Goal: Task Accomplishment & Management: Complete application form

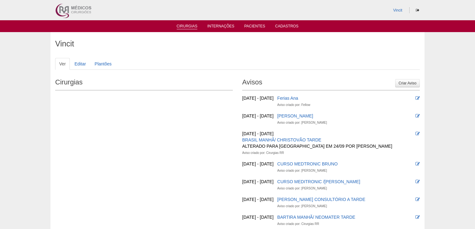
click at [192, 28] on link "Cirurgias" at bounding box center [187, 26] width 21 height 5
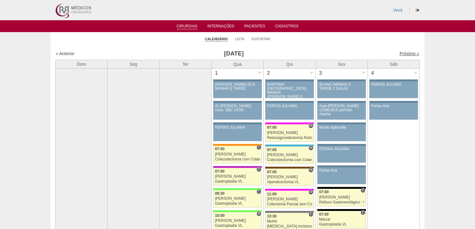
click at [405, 53] on link "Próximo »" at bounding box center [410, 53] width 20 height 5
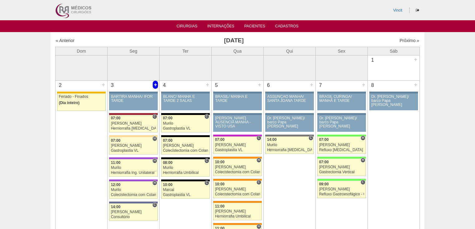
click at [155, 84] on div "+" at bounding box center [155, 85] width 5 height 8
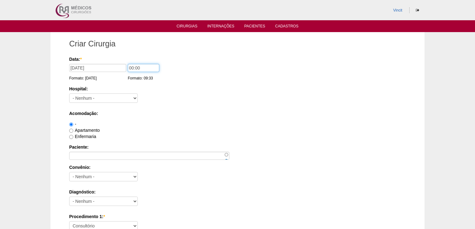
click at [133, 67] on input "00:00" at bounding box center [143, 68] width 31 height 8
type input "07:00"
click at [134, 99] on select "- Nenhum - 9 de Julho Albert Einstein Alvorada América Assunção Bartira Benefic…" at bounding box center [103, 98] width 69 height 9
select select "30"
click at [69, 94] on select "- Nenhum - 9 de Julho Albert Einstein Alvorada América Assunção Bartira Benefic…" at bounding box center [103, 98] width 69 height 9
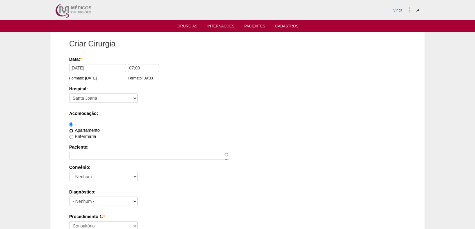
click at [70, 130] on input "Apartamento" at bounding box center [71, 131] width 4 height 4
radio input "true"
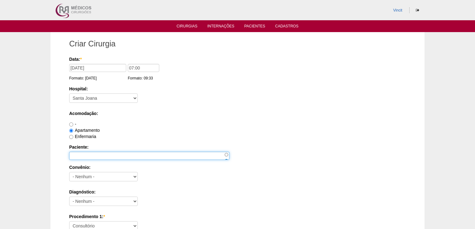
click at [79, 153] on input "Paciente:" at bounding box center [149, 156] width 160 height 8
type input "p"
type input "[PERSON_NAME]"
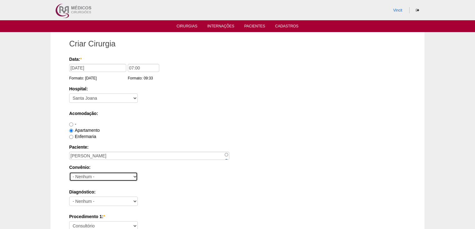
click at [102, 175] on select "- Nenhum - Abet Afresp Allianz Amil Blue Life Caasp Cabesp Caixa de Pensões Car…" at bounding box center [103, 176] width 69 height 9
select select "25"
click at [69, 172] on select "- Nenhum - Abet Afresp Allianz Amil Blue Life Caasp Cabesp Caixa de Pensões Car…" at bounding box center [103, 176] width 69 height 9
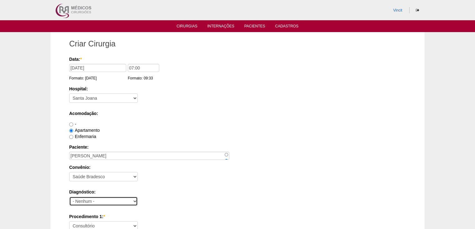
click at [86, 202] on select "- Nenhum - Abdome Agudo Abscesso Hepático Abscesso Perianal Abscesso Peritoneal…" at bounding box center [103, 201] width 69 height 9
select select "3897"
click at [69, 197] on select "- Nenhum - Abdome Agudo Abscesso Hepático Abscesso Perianal Abscesso Peritoneal…" at bounding box center [103, 201] width 69 height 9
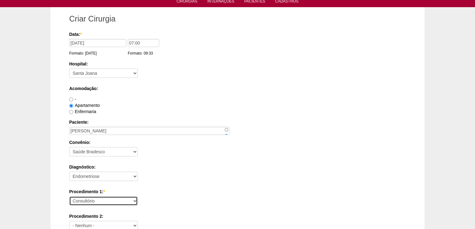
click at [94, 199] on select "Consultório Abscesso Hepático - Drenagem Abscesso perianal Amputação Abdômino P…" at bounding box center [103, 200] width 69 height 9
select select "31203"
click at [69, 196] on select "Consultório Abscesso Hepático - Drenagem Abscesso perianal Amputação Abdômino P…" at bounding box center [103, 200] width 69 height 9
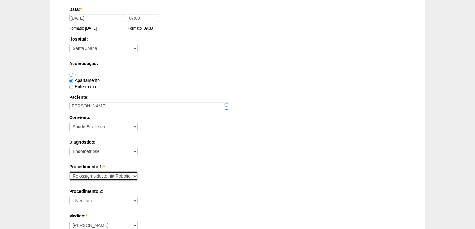
scroll to position [75, 0]
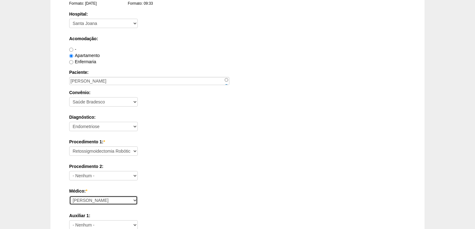
click at [92, 198] on select "Ana Paula Bruno Felipe Rossi Geraldo Igor Benevides Isabella Juliana Luiz Guilh…" at bounding box center [103, 200] width 69 height 9
select select "47"
click at [69, 196] on select "[PERSON_NAME] [PERSON_NAME] [PERSON_NAME] [PERSON_NAME] [PERSON_NAME] [PERSON_N…" at bounding box center [103, 200] width 69 height 9
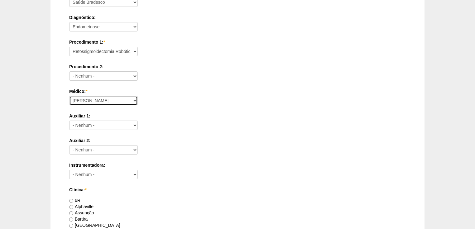
scroll to position [249, 0]
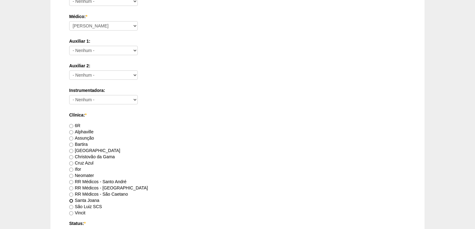
click at [70, 201] on input "Santa Joana" at bounding box center [71, 201] width 4 height 4
radio input "true"
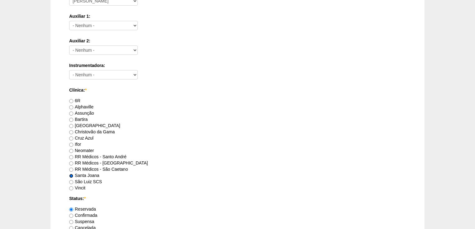
scroll to position [299, 0]
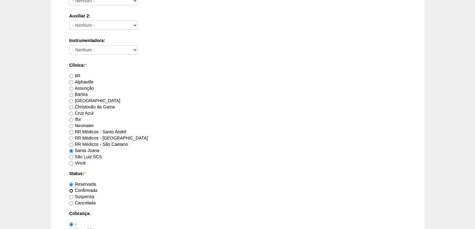
click at [72, 189] on input "Confirmada" at bounding box center [71, 191] width 4 height 4
radio input "true"
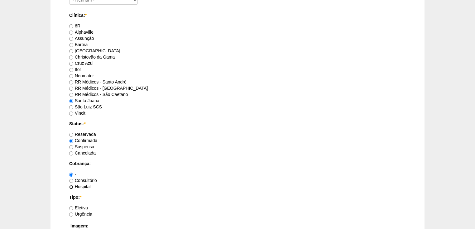
click at [72, 185] on input "Hospital" at bounding box center [71, 187] width 4 height 4
radio input "true"
click at [72, 205] on label "Eletiva" at bounding box center [78, 207] width 19 height 5
click at [72, 206] on input "Eletiva" at bounding box center [71, 208] width 4 height 4
radio input "true"
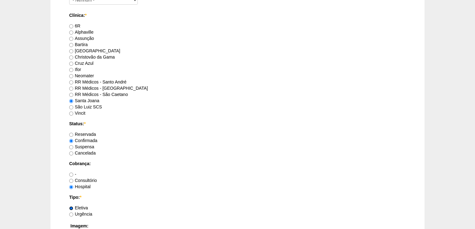
scroll to position [449, 0]
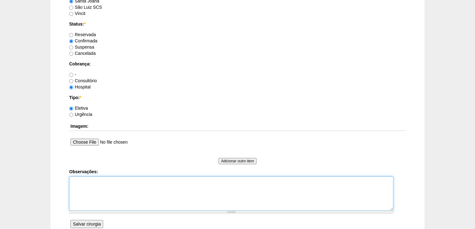
click at [80, 187] on textarea "Observações:" at bounding box center [231, 193] width 324 height 34
type textarea "v"
type textarea "B"
type textarea "v"
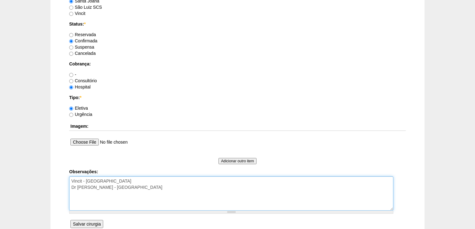
type textarea "Vincit - Faturada Hospital Dr Andre - Sego - Faturada Hospital"
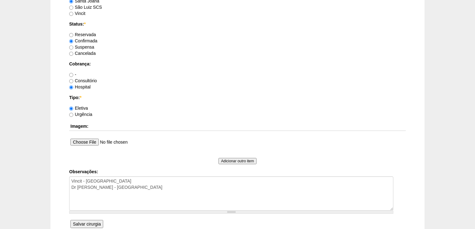
click at [89, 223] on input "Salvar cirurgia" at bounding box center [86, 224] width 33 height 8
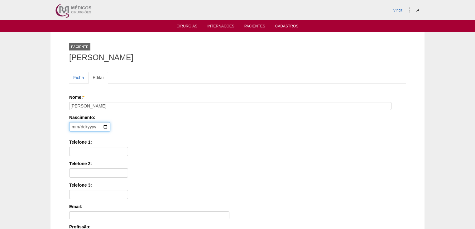
click at [77, 125] on input "date" at bounding box center [89, 126] width 41 height 9
type input "1997-05-12"
click at [77, 147] on input "Telefone 1:" at bounding box center [98, 151] width 59 height 9
paste input "(11) 99023-1239"
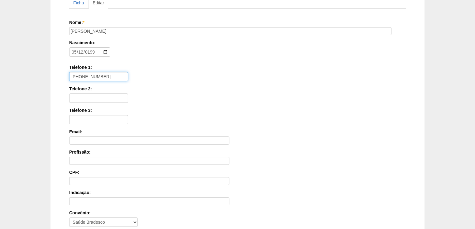
scroll to position [150, 0]
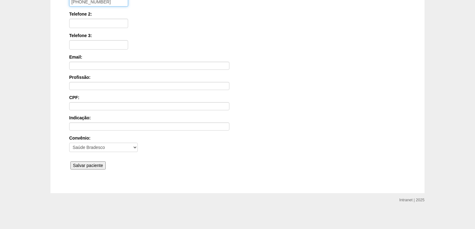
type input "(11) 99023-1239"
click at [82, 163] on input "Salvar paciente" at bounding box center [87, 165] width 35 height 8
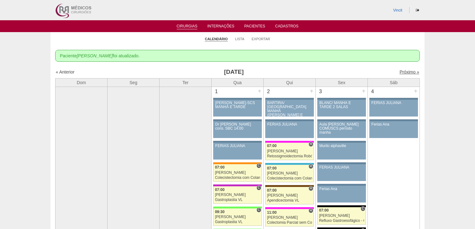
click at [402, 72] on link "Próximo »" at bounding box center [410, 72] width 20 height 5
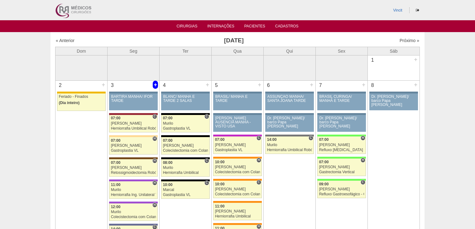
click at [156, 85] on div "+" at bounding box center [155, 85] width 5 height 8
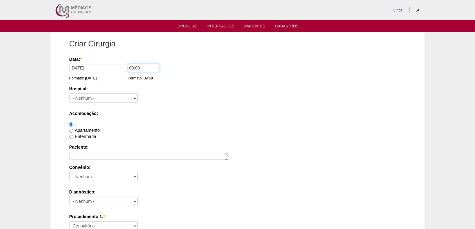
click at [133, 67] on input "00:00" at bounding box center [143, 68] width 31 height 8
type input "14:00"
click at [122, 99] on select "- [GEOGRAPHIC_DATA] - [DATE] [PERSON_NAME] Alvorada América Assunção Bartira Be…" at bounding box center [103, 98] width 69 height 9
select select "30"
click at [69, 94] on select "- Nenhum - 9 de Julho Albert Einstein Alvorada América Assunção Bartira Benefic…" at bounding box center [103, 98] width 69 height 9
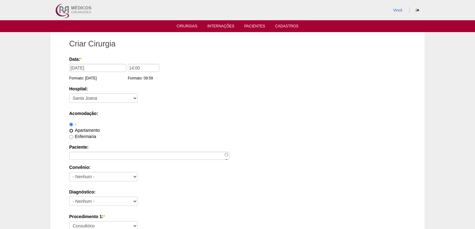
click at [71, 129] on input "Apartamento" at bounding box center [71, 131] width 4 height 4
radio input "true"
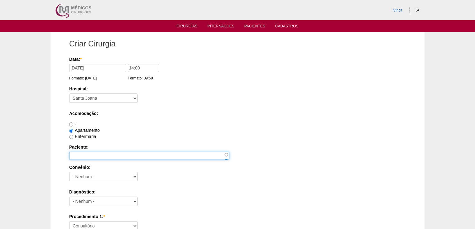
click at [92, 157] on input "Paciente:" at bounding box center [149, 156] width 160 height 8
type input "l"
type input "LILIANE RIBEIRO SANTOS"
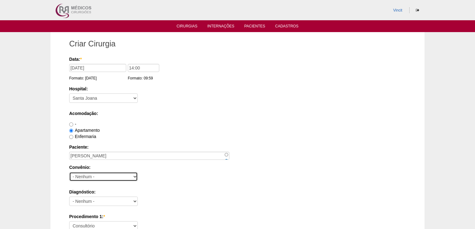
click at [92, 173] on select "- Nenhum - Abet Afresp Allianz Amil Blue Life Caasp Cabesp Caixa de Pensões Car…" at bounding box center [103, 176] width 69 height 9
select select "25"
click at [69, 172] on select "- Nenhum - Abet Afresp Allianz Amil Blue Life Caasp Cabesp Caixa de Pensões Car…" at bounding box center [103, 176] width 69 height 9
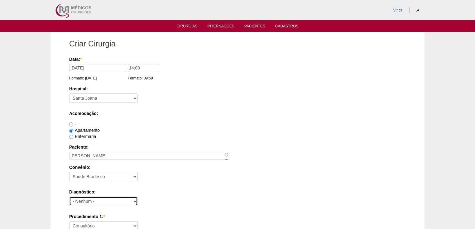
click at [78, 200] on select "- Nenhum - Abdome Agudo Abscesso Hepático Abscesso Perianal Abscesso Peritoneal…" at bounding box center [103, 201] width 69 height 9
select select "3897"
click at [78, 200] on select "- Nenhum - Abdome Agudo Abscesso Hepático Abscesso Perianal Abscesso Peritoneal…" at bounding box center [103, 201] width 69 height 9
click at [82, 225] on select "Consultório Abscesso Hepático - Drenagem Abscesso perianal Amputação Abdômino P…" at bounding box center [103, 225] width 69 height 9
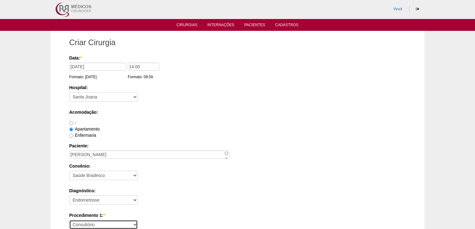
select select "31203"
click at [69, 220] on select "Consultório Abscesso Hepático - Drenagem Abscesso perianal Amputação Abdômino P…" at bounding box center [103, 224] width 69 height 9
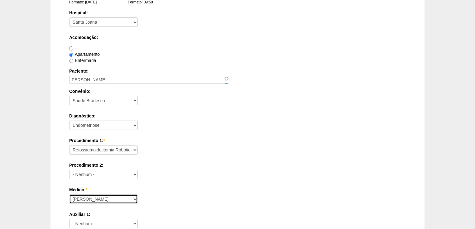
click at [86, 198] on select "Ana Paula Bruno Felipe Rossi Geraldo Igor Benevides Isabella Juliana Luiz Guilh…" at bounding box center [103, 199] width 69 height 9
select select "47"
click at [69, 195] on select "Ana Paula Bruno Felipe Rossi Geraldo Igor Benevides Isabella Juliana Luiz Guilh…" at bounding box center [103, 199] width 69 height 9
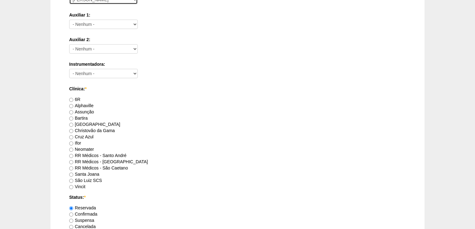
scroll to position [301, 0]
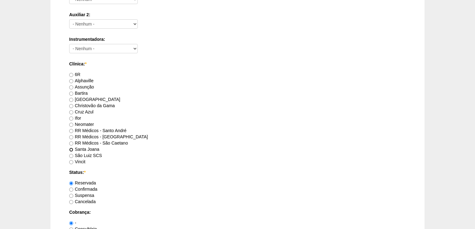
click at [72, 149] on input "Santa Joana" at bounding box center [71, 150] width 4 height 4
radio input "true"
click at [70, 189] on input "Confirmada" at bounding box center [71, 190] width 4 height 4
radio input "true"
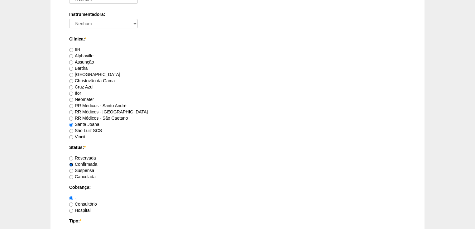
scroll to position [350, 0]
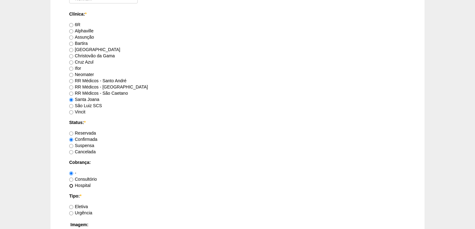
click at [71, 185] on input "Hospital" at bounding box center [71, 186] width 4 height 4
radio input "true"
click at [71, 205] on input "Eletiva" at bounding box center [71, 207] width 4 height 4
radio input "true"
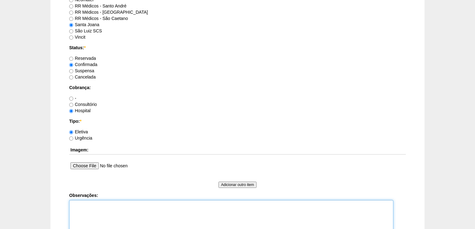
click at [79, 203] on textarea "Observações:" at bounding box center [231, 217] width 324 height 34
type textarea "v"
type textarea "Vincit -Faturada Hospital Dr Andre - Sego - Faturada"
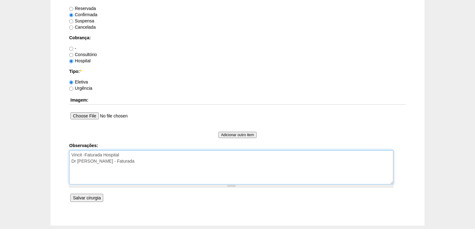
scroll to position [500, 0]
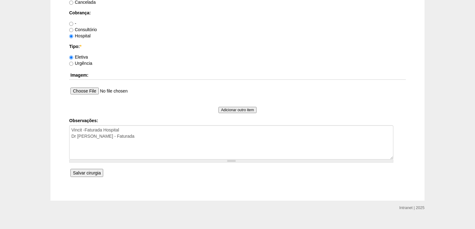
click at [85, 173] on input "Salvar cirurgia" at bounding box center [86, 173] width 33 height 8
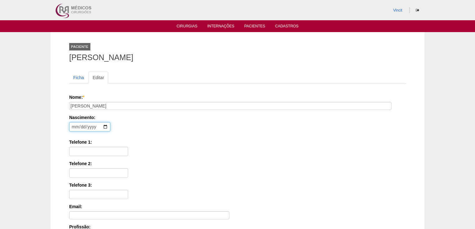
click at [75, 128] on input "date" at bounding box center [89, 126] width 41 height 9
type input "[DATE]"
type input "[PHONE_NUMBER]"
type input "[DATE]"
click at [87, 151] on input "Telefone 1:" at bounding box center [98, 151] width 59 height 9
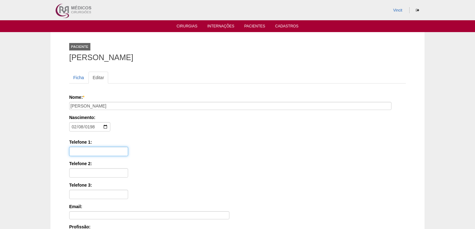
paste input "[PHONE_NUMBER]"
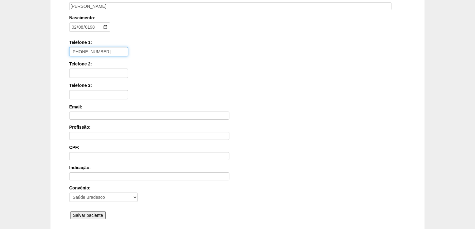
scroll to position [150, 0]
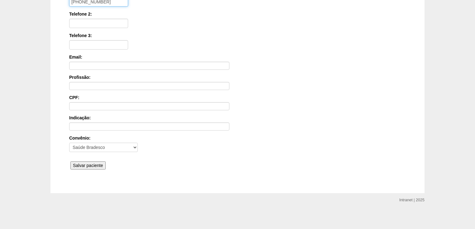
type input "[PHONE_NUMBER]"
click at [85, 165] on input "Salvar paciente" at bounding box center [87, 165] width 35 height 8
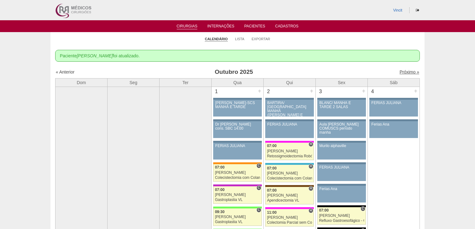
click at [403, 73] on link "Próximo »" at bounding box center [410, 72] width 20 height 5
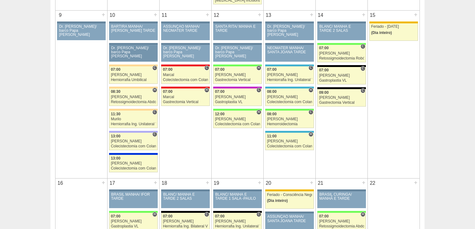
scroll to position [399, 0]
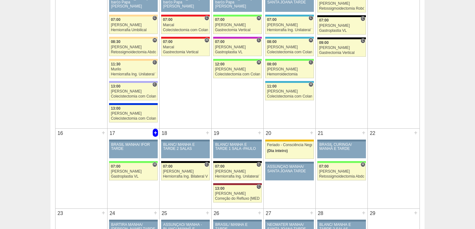
click at [154, 130] on div "+" at bounding box center [155, 133] width 5 height 8
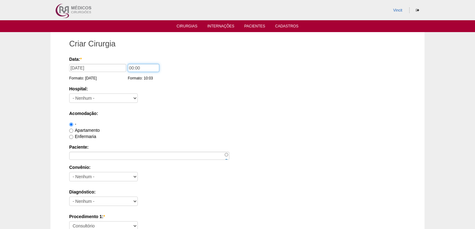
click at [133, 67] on input "00:00" at bounding box center [143, 68] width 31 height 8
type input "07:00"
click at [122, 94] on select "- Nenhum - 9 de Julho Albert Einstein Alvorada América Assunção Bartira Benefic…" at bounding box center [103, 98] width 69 height 9
select select "30"
click at [69, 94] on select "- Nenhum - 9 de Julho Albert Einstein Alvorada América Assunção Bartira Benefic…" at bounding box center [103, 98] width 69 height 9
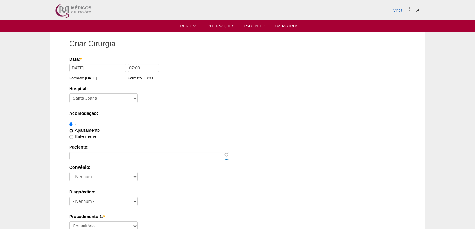
click at [70, 132] on input "Apartamento" at bounding box center [71, 131] width 4 height 4
radio input "true"
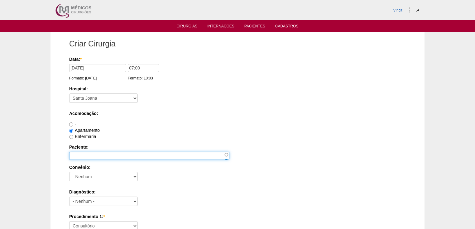
click at [81, 154] on input "Paciente:" at bounding box center [149, 156] width 160 height 8
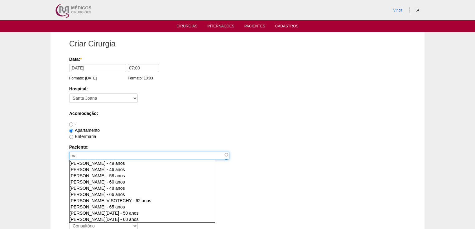
type input "m"
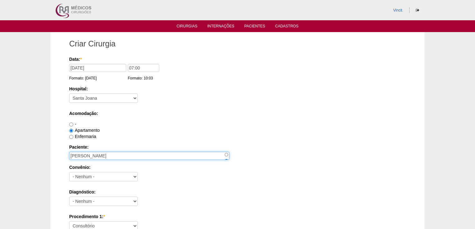
type input "[PERSON_NAME]"
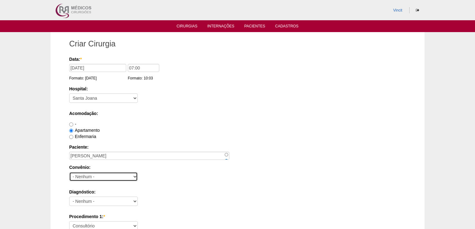
click at [84, 174] on select "- Nenhum - Abet Afresp Allianz Amil Blue Life Caasp Cabesp Caixa de Pensões Car…" at bounding box center [103, 176] width 69 height 9
select select "9803"
click at [69, 172] on select "- Nenhum - Abet Afresp Allianz Amil Blue Life Caasp Cabesp Caixa de Pensões Car…" at bounding box center [103, 176] width 69 height 9
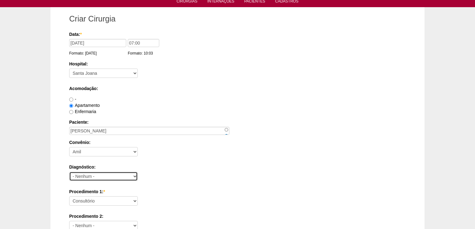
click at [90, 175] on select "- Nenhum - Abdome Agudo Abscesso Hepático Abscesso Perianal Abscesso Peritoneal…" at bounding box center [103, 176] width 69 height 9
select select "3897"
click at [88, 175] on select "- Nenhum - Abdome Agudo Abscesso Hepático Abscesso Perianal Abscesso Peritoneal…" at bounding box center [103, 176] width 69 height 9
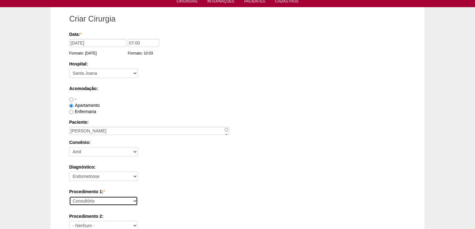
click at [90, 200] on select "Consultório Abscesso Hepático - Drenagem Abscesso perianal Amputação Abdômino P…" at bounding box center [103, 200] width 69 height 9
select select "31203"
click at [69, 196] on select "Consultório Abscesso Hepático - Drenagem Abscesso perianal Amputação Abdômino P…" at bounding box center [103, 200] width 69 height 9
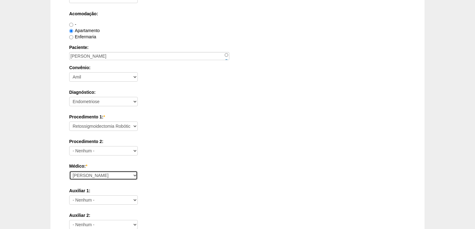
click at [87, 176] on select "Ana Paula Bruno Felipe Rossi Geraldo Igor Benevides Isabella Juliana Luiz Guilh…" at bounding box center [103, 175] width 69 height 9
select select "47"
click at [69, 171] on select "Ana Paula Bruno Felipe Rossi Geraldo Igor Benevides Isabella Juliana Luiz Guilh…" at bounding box center [103, 175] width 69 height 9
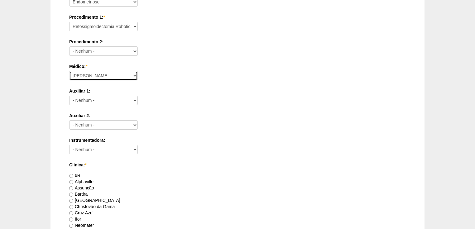
scroll to position [249, 0]
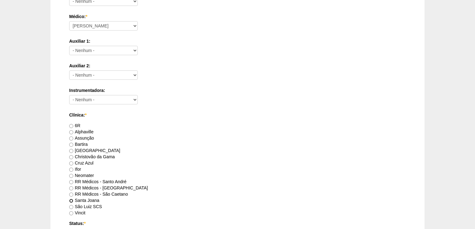
click at [72, 200] on input "Santa Joana" at bounding box center [71, 201] width 4 height 4
radio input "true"
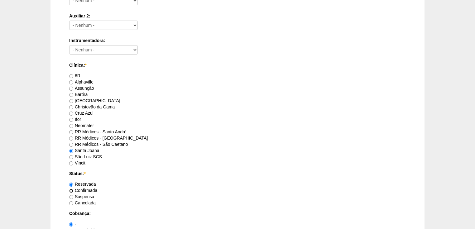
click at [71, 190] on input "Confirmada" at bounding box center [71, 191] width 4 height 4
radio input "true"
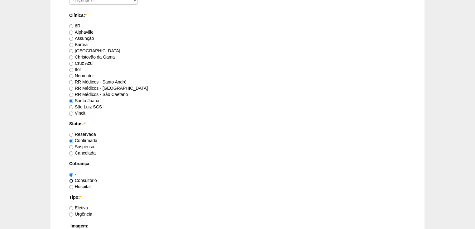
click at [71, 180] on input "Consultório" at bounding box center [71, 181] width 4 height 4
radio input "true"
click at [70, 207] on input "Eletiva" at bounding box center [71, 208] width 4 height 4
radio input "true"
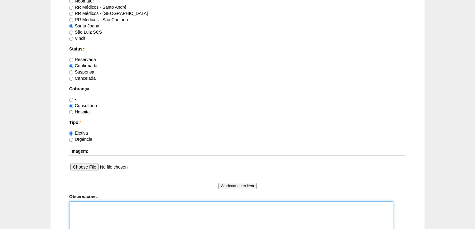
click at [76, 202] on textarea "Observações:" at bounding box center [231, 218] width 324 height 34
type textarea "v"
click at [129, 213] on textarea "Vincit - Particular Dr Andre - Sego - Faturada" at bounding box center [231, 218] width 324 height 34
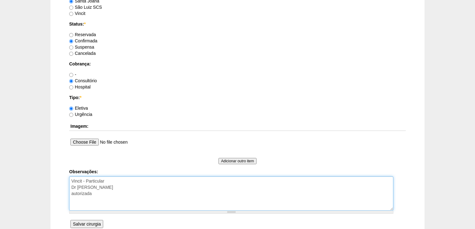
type textarea "Vincit - Particular Dr Andre - Sego - Faturada autorizada"
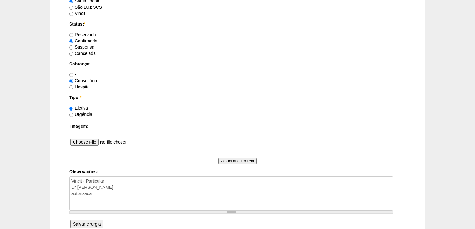
click at [84, 221] on input "Salvar cirurgia" at bounding box center [86, 224] width 33 height 8
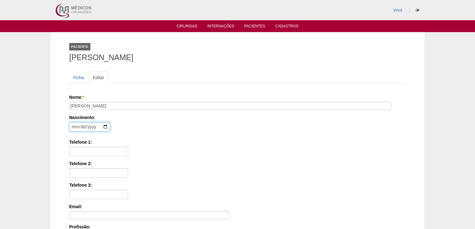
click at [83, 125] on input "date" at bounding box center [89, 126] width 41 height 9
click at [70, 127] on input "date" at bounding box center [89, 126] width 41 height 9
click at [76, 127] on input "date" at bounding box center [89, 126] width 41 height 9
click at [72, 126] on input "date" at bounding box center [89, 126] width 41 height 9
type input "[DATE]"
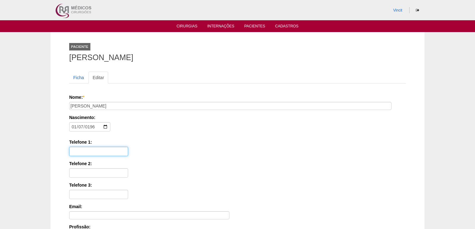
click at [75, 150] on input "Telefone 1:" at bounding box center [98, 151] width 59 height 9
paste input "(11) 98815-7070"
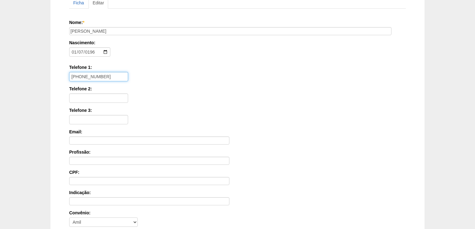
scroll to position [150, 0]
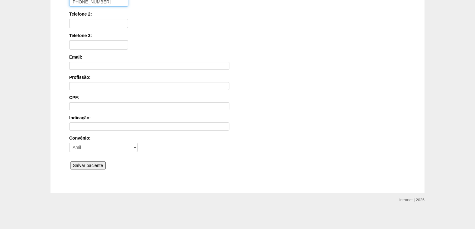
type input "(11) 98815-7070"
click at [81, 166] on input "Salvar paciente" at bounding box center [87, 165] width 35 height 8
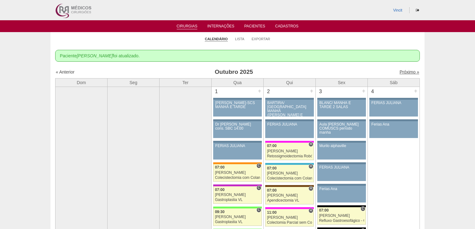
click at [401, 73] on link "Próximo »" at bounding box center [410, 72] width 20 height 5
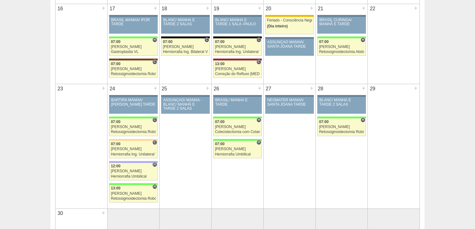
scroll to position [474, 0]
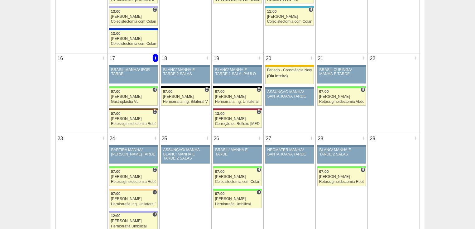
click at [154, 56] on div "+" at bounding box center [155, 58] width 5 height 8
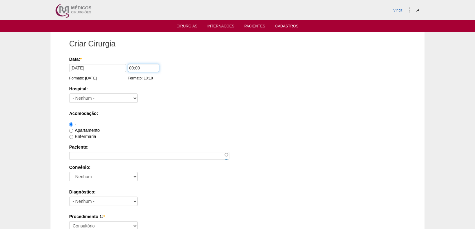
click at [133, 67] on input "00:00" at bounding box center [143, 68] width 31 height 8
type input "12:00"
click at [130, 94] on select "- Nenhum - 9 de Julho Albert Einstein Alvorada América Assunção Bartira Benefic…" at bounding box center [103, 98] width 69 height 9
select select "30"
click at [69, 94] on select "- Nenhum - 9 de Julho Albert Einstein Alvorada América Assunção Bartira Benefic…" at bounding box center [103, 98] width 69 height 9
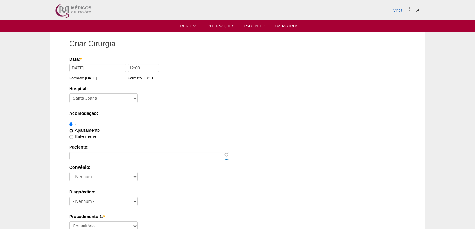
click at [71, 131] on input "Apartamento" at bounding box center [71, 131] width 4 height 4
radio input "true"
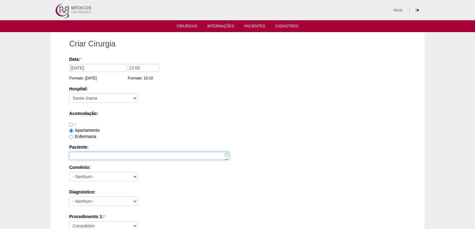
click at [80, 157] on input "Paciente:" at bounding box center [149, 156] width 160 height 8
paste input "VIVIAN ULLMANN PERASSOLO"
type input "VIVIAN ULLMANN PERASSOLO"
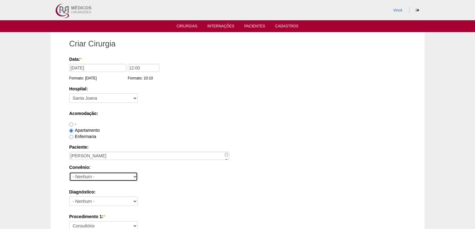
click at [88, 176] on select "- Nenhum - Abet Afresp Allianz Amil Blue Life Caasp Cabesp Caixa de Pensões Car…" at bounding box center [103, 176] width 69 height 9
select select "4047"
click at [69, 172] on select "- Nenhum - Abet Afresp Allianz Amil Blue Life Caasp Cabesp Caixa de Pensões Car…" at bounding box center [103, 176] width 69 height 9
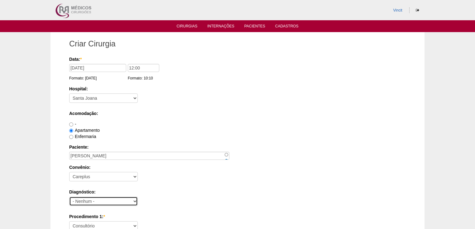
click at [81, 198] on select "- Nenhum - Abdome Agudo Abscesso Hepático Abscesso Perianal Abscesso Peritoneal…" at bounding box center [103, 201] width 69 height 9
select select "3897"
click at [82, 202] on select "- Nenhum - Abdome Agudo Abscesso Hepático Abscesso Perianal Abscesso Peritoneal…" at bounding box center [103, 201] width 69 height 9
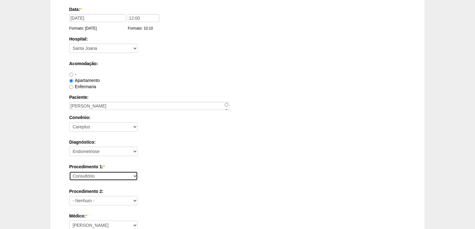
click at [85, 176] on select "Consultório Abscesso Hepático - Drenagem Abscesso perianal Amputação Abdômino P…" at bounding box center [103, 175] width 69 height 9
select select "4016"
click at [69, 171] on select "Consultório Abscesso Hepático - Drenagem Abscesso perianal Amputação Abdômino P…" at bounding box center [103, 175] width 69 height 9
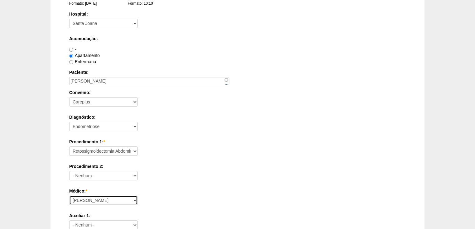
click at [87, 200] on select "[PERSON_NAME] [PERSON_NAME] [PERSON_NAME] [PERSON_NAME] [PERSON_NAME] [PERSON_N…" at bounding box center [103, 200] width 69 height 9
select select "47"
click at [69, 196] on select "[PERSON_NAME] [PERSON_NAME] [PERSON_NAME] [PERSON_NAME] [PERSON_NAME] [PERSON_N…" at bounding box center [103, 200] width 69 height 9
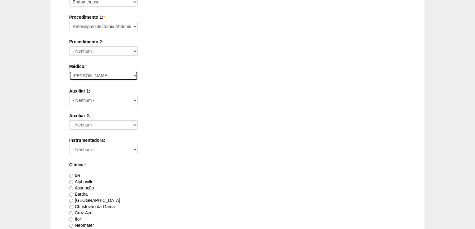
scroll to position [299, 0]
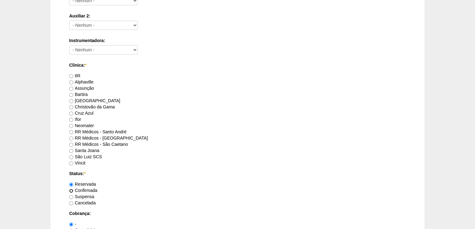
click at [72, 190] on input "Confirmada" at bounding box center [71, 191] width 4 height 4
radio input "true"
click at [70, 150] on input "Santa Joana" at bounding box center [71, 151] width 4 height 4
radio input "true"
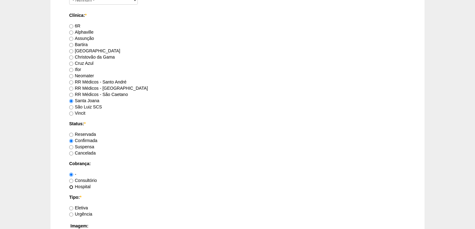
click at [70, 186] on input "Hospital" at bounding box center [71, 187] width 4 height 4
radio input "true"
click at [71, 207] on input "Eletiva" at bounding box center [71, 208] width 4 height 4
radio input "true"
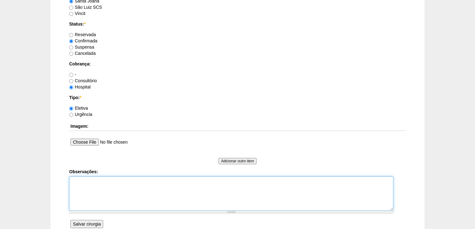
click at [73, 184] on textarea "Observações:" at bounding box center [231, 193] width 324 height 34
click at [116, 187] on textarea "Vincit - Faturada Hospital Dr Andre - Sego- Faturda" at bounding box center [231, 193] width 324 height 34
type textarea "Vincit - Faturada Hospital Dr Andre - Sego- Faturada"
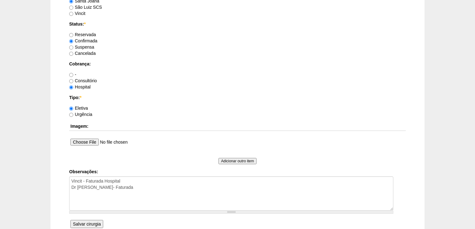
click at [84, 222] on input "Salvar cirurgia" at bounding box center [86, 224] width 33 height 8
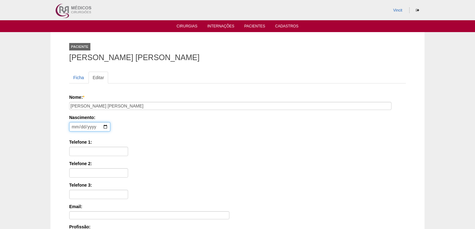
click at [72, 126] on input "date" at bounding box center [89, 126] width 41 height 9
type input "[DATE]"
type input "0219-11-15"
type input "[DATE]"
click at [83, 150] on input "Telefone 1:" at bounding box center [98, 151] width 59 height 9
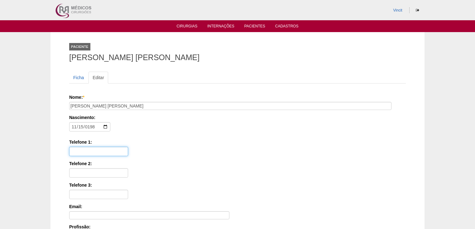
paste input "[PHONE_NUMBER]"
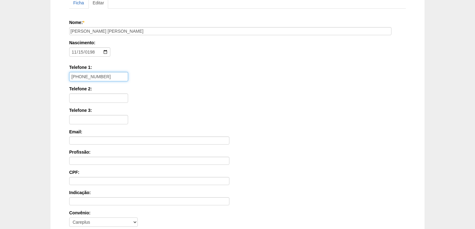
scroll to position [150, 0]
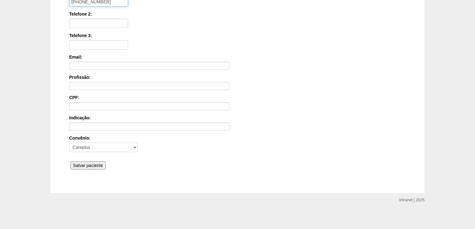
type input "[PHONE_NUMBER]"
click at [77, 163] on input "Salvar paciente" at bounding box center [87, 165] width 35 height 8
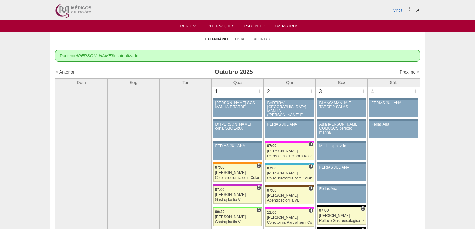
click at [400, 72] on link "Próximo »" at bounding box center [410, 72] width 20 height 5
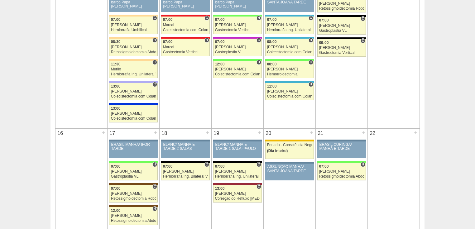
scroll to position [499, 0]
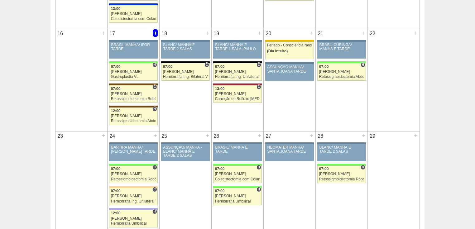
click at [155, 31] on div "+" at bounding box center [155, 33] width 5 height 8
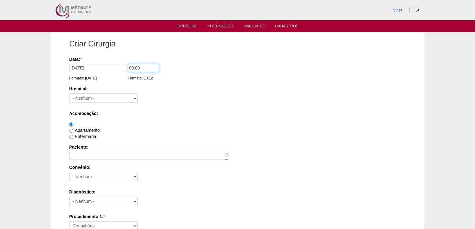
click at [136, 68] on input "00:00" at bounding box center [143, 68] width 31 height 8
click at [133, 67] on input "00:00" at bounding box center [143, 68] width 31 height 8
click at [132, 68] on input "014:00" at bounding box center [143, 68] width 31 height 8
click at [130, 68] on input "014:00" at bounding box center [143, 68] width 31 height 8
type input "14:00"
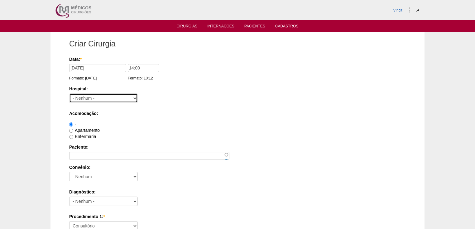
click at [120, 98] on select "- [GEOGRAPHIC_DATA] - 9 de Julho [PERSON_NAME] América Assunção Bartira Benefic…" at bounding box center [103, 98] width 69 height 9
select select "30"
click at [69, 94] on select "- [GEOGRAPHIC_DATA] - 9 de Julho [PERSON_NAME] América Assunção Bartira Benefic…" at bounding box center [103, 98] width 69 height 9
click at [73, 129] on input "Apartamento" at bounding box center [71, 131] width 4 height 4
radio input "true"
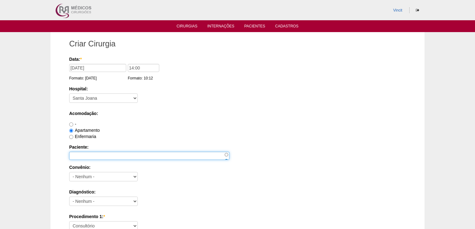
click at [83, 152] on input "Paciente:" at bounding box center [149, 156] width 160 height 8
type input "l"
click at [79, 158] on input "Paciente:" at bounding box center [149, 156] width 160 height 8
paste input "LIVIA MARIA ROCHA NUNES"
type input "LIVIA MARIA ROCHA NUNES"
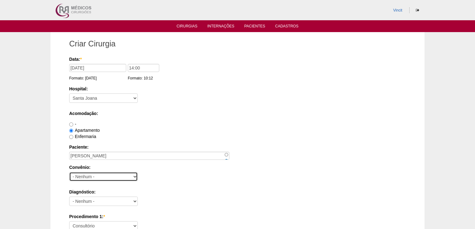
click at [80, 175] on select "- Nenhum - Abet Afresp Allianz Amil Blue Life Caasp Cabesp Caixa de Pensões Car…" at bounding box center [103, 176] width 69 height 9
select select "25"
click at [69, 172] on select "- Nenhum - Abet Afresp Allianz Amil Blue Life Caasp Cabesp Caixa de Pensões Car…" at bounding box center [103, 176] width 69 height 9
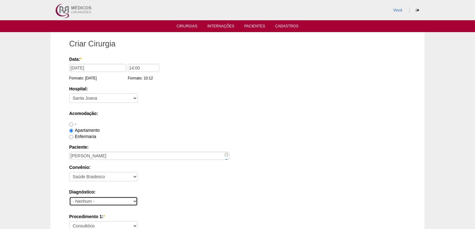
click at [92, 200] on select "- Nenhum - Abdome Agudo Abscesso Hepático Abscesso Perianal Abscesso Peritoneal…" at bounding box center [103, 201] width 69 height 9
select select "3897"
click at [69, 197] on select "- Nenhum - Abdome Agudo Abscesso Hepático Abscesso Perianal Abscesso Peritoneal…" at bounding box center [103, 201] width 69 height 9
click at [89, 222] on select "Consultório Abscesso Hepático - Drenagem Abscesso perianal Amputação Abdômino P…" at bounding box center [103, 225] width 69 height 9
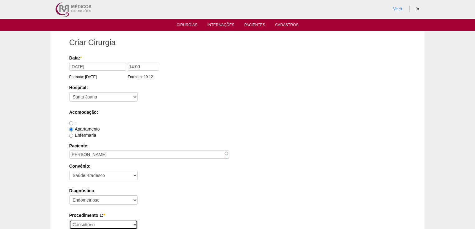
select select "31203"
click at [69, 220] on select "Consultório Abscesso Hepático - Drenagem Abscesso perianal Amputação Abdômino P…" at bounding box center [103, 224] width 69 height 9
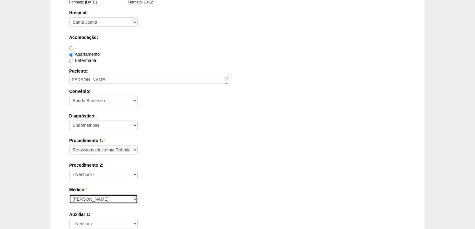
click at [82, 198] on select "Ana Paula Bruno Felipe Rossi Geraldo Igor Benevides Isabella Juliana Luiz Guilh…" at bounding box center [103, 199] width 69 height 9
select select "47"
click at [69, 195] on select "Ana Paula Bruno Felipe Rossi Geraldo Igor Benevides Isabella Juliana Luiz Guilh…" at bounding box center [103, 199] width 69 height 9
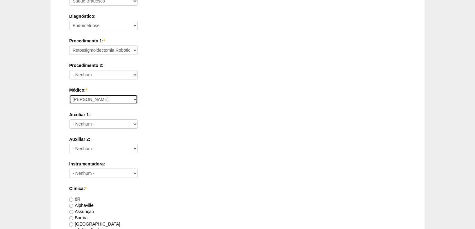
scroll to position [251, 0]
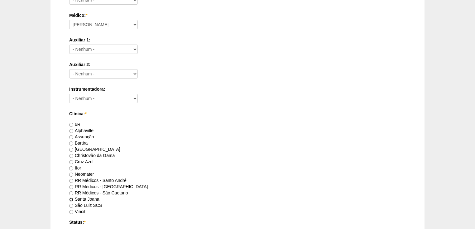
click at [71, 198] on input "Santa Joana" at bounding box center [71, 200] width 4 height 4
radio input "true"
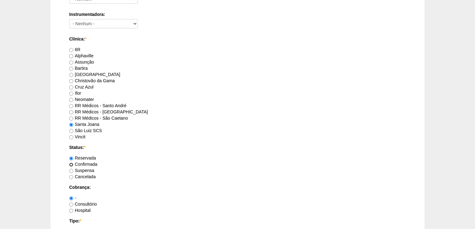
click at [71, 163] on input "Confirmada" at bounding box center [71, 165] width 4 height 4
radio input "true"
click at [70, 211] on input "Hospital" at bounding box center [71, 211] width 4 height 4
radio input "true"
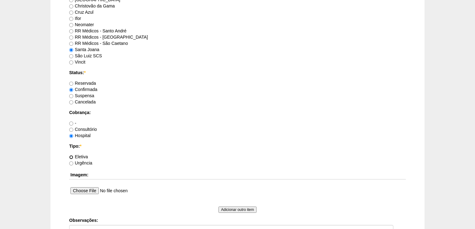
click at [71, 157] on input "Eletiva" at bounding box center [71, 157] width 4 height 4
radio input "true"
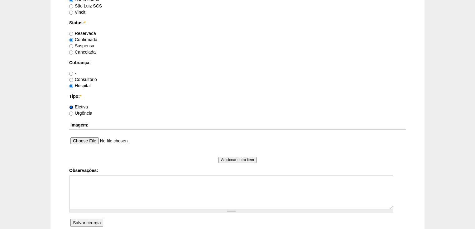
scroll to position [475, 0]
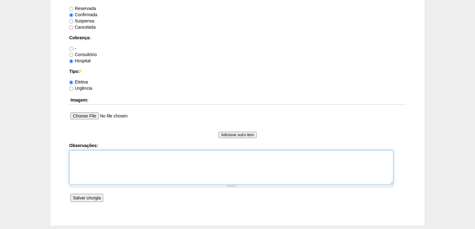
click at [82, 160] on textarea "Observações:" at bounding box center [231, 167] width 324 height 34
type textarea "Vincit - Faturada Hospital Dr Andre - Sego - Faturada"
click at [83, 195] on input "Salvar cirurgia" at bounding box center [86, 198] width 33 height 8
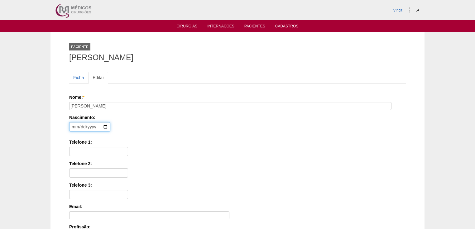
click at [73, 125] on input "date" at bounding box center [89, 126] width 41 height 9
type input "1995-07-01"
click at [85, 153] on input "Telefone 1:" at bounding box center [98, 151] width 59 height 9
paste input "(12) 99206-0040"
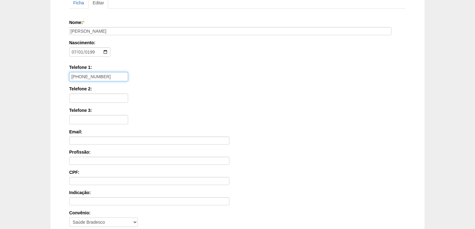
scroll to position [150, 0]
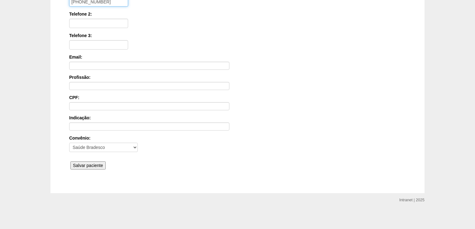
type input "(12) 99206-0040"
click at [88, 165] on input "Salvar paciente" at bounding box center [87, 165] width 35 height 8
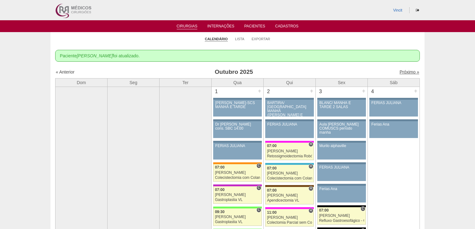
click at [402, 70] on link "Próximo »" at bounding box center [410, 72] width 20 height 5
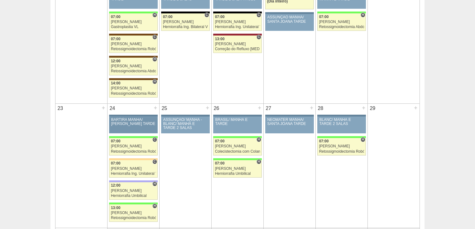
scroll to position [599, 0]
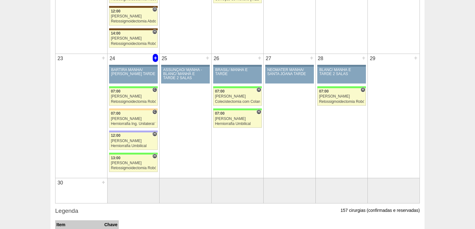
click at [155, 55] on div "+" at bounding box center [155, 58] width 5 height 8
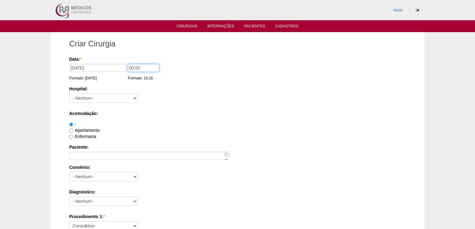
click at [133, 67] on input "00:00" at bounding box center [143, 68] width 31 height 8
type input "07:00"
click at [101, 95] on select "- [GEOGRAPHIC_DATA] - 9 de Julho [PERSON_NAME] América Assunção Bartira Benefic…" at bounding box center [103, 98] width 69 height 9
select select "30"
click at [69, 94] on select "- [GEOGRAPHIC_DATA] - 9 de Julho [PERSON_NAME] América Assunção Bartira Benefic…" at bounding box center [103, 98] width 69 height 9
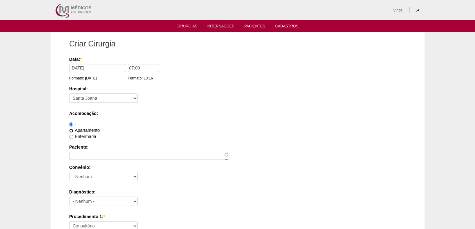
click at [72, 131] on input "Apartamento" at bounding box center [71, 131] width 4 height 4
radio input "true"
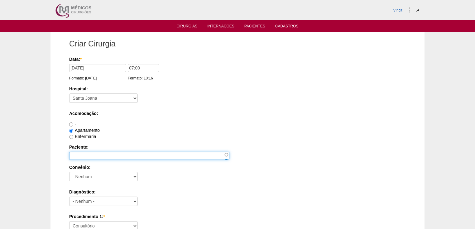
click at [79, 154] on input "Paciente:" at bounding box center [149, 156] width 160 height 8
paste input "[PERSON_NAME]"
type input "[PERSON_NAME]"
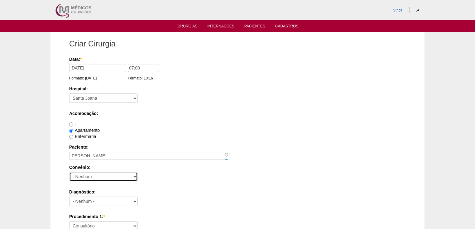
click at [81, 176] on select "- Nenhum - Abet Afresp Allianz Amil Blue Life Caasp Cabesp Caixa de Pensões Car…" at bounding box center [103, 176] width 69 height 9
select select "26"
click at [69, 172] on select "- Nenhum - Abet Afresp Allianz Amil Blue Life Caasp Cabesp Caixa de Pensões Car…" at bounding box center [103, 176] width 69 height 9
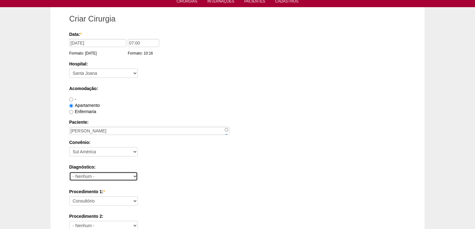
click at [82, 175] on select "- Nenhum - Abdome Agudo Abscesso Hepático Abscesso Perianal Abscesso Peritoneal…" at bounding box center [103, 176] width 69 height 9
select select "3897"
click at [69, 172] on select "- Nenhum - Abdome Agudo Abscesso Hepático Abscesso Perianal Abscesso Peritoneal…" at bounding box center [103, 176] width 69 height 9
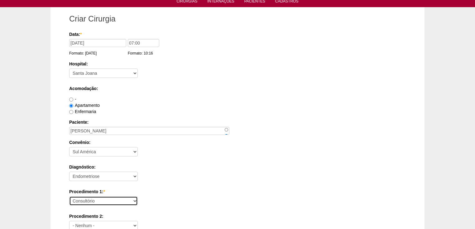
click at [81, 200] on select "Consultório Abscesso Hepático - Drenagem Abscesso perianal Amputação Abdômino P…" at bounding box center [103, 200] width 69 height 9
select select "4016"
click at [69, 196] on select "Consultório Abscesso Hepático - Drenagem Abscesso perianal Amputação Abdômino P…" at bounding box center [103, 200] width 69 height 9
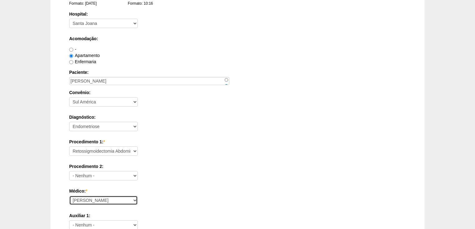
click at [78, 201] on select "[PERSON_NAME] [PERSON_NAME] [PERSON_NAME] [PERSON_NAME] [PERSON_NAME] [PERSON_N…" at bounding box center [103, 200] width 69 height 9
select select "47"
click at [69, 196] on select "[PERSON_NAME] [PERSON_NAME] [PERSON_NAME] [PERSON_NAME] [PERSON_NAME] [PERSON_N…" at bounding box center [103, 200] width 69 height 9
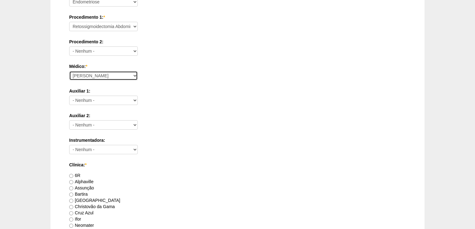
scroll to position [249, 0]
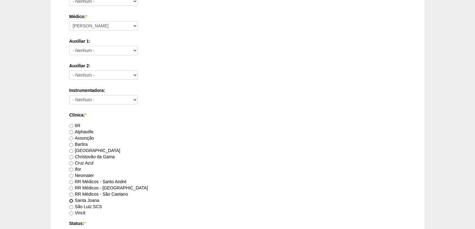
click at [71, 199] on input "Santa Joana" at bounding box center [71, 201] width 4 height 4
radio input "true"
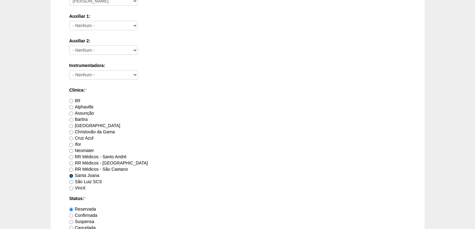
scroll to position [299, 0]
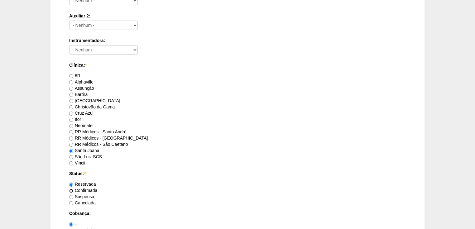
click at [73, 190] on input "Confirmada" at bounding box center [71, 191] width 4 height 4
radio input "true"
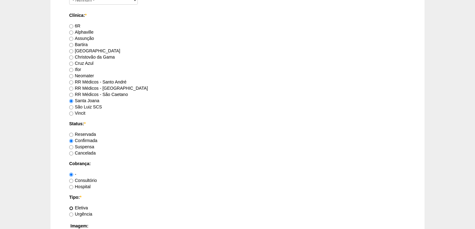
click at [70, 206] on input "Eletiva" at bounding box center [71, 208] width 4 height 4
radio input "true"
click at [71, 185] on input "Hospital" at bounding box center [71, 187] width 4 height 4
radio input "true"
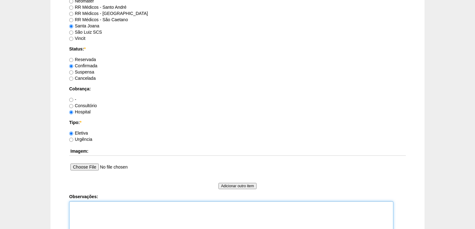
click at [76, 208] on textarea "Observações:" at bounding box center [231, 218] width 324 height 34
type textarea "v"
click at [90, 213] on textarea "Vincit - [GEOGRAPHIC_DATA] [PERSON_NAME] - [GEOGRAPHIC_DATA]" at bounding box center [231, 218] width 324 height 34
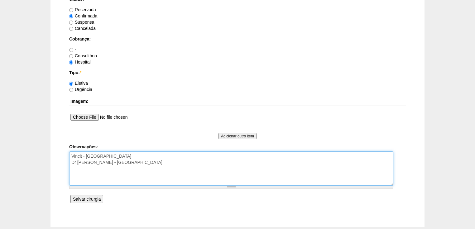
click at [116, 162] on textarea "Vincit - [GEOGRAPHIC_DATA] Dr [PERSON_NAME] - [GEOGRAPHIC_DATA]" at bounding box center [231, 169] width 324 height 34
type textarea "Vincit - [GEOGRAPHIC_DATA] Dr [PERSON_NAME] - [GEOGRAPHIC_DATA]"
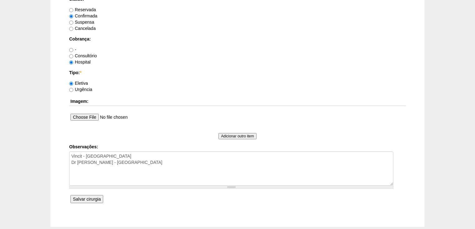
click at [88, 196] on input "Salvar cirurgia" at bounding box center [86, 199] width 33 height 8
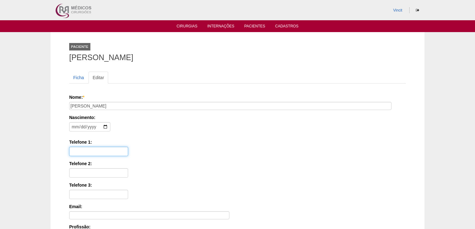
click at [80, 153] on input "Telefone 1:" at bounding box center [98, 151] width 59 height 9
paste input "[PHONE_NUMBER]"
type input "[PHONE_NUMBER]"
click at [74, 126] on input "date" at bounding box center [89, 126] width 41 height 9
type input "[DATE]"
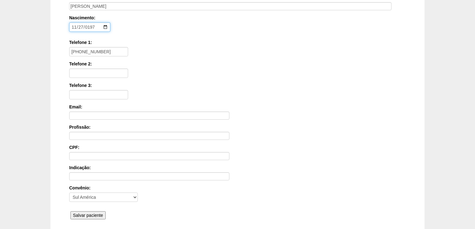
scroll to position [150, 0]
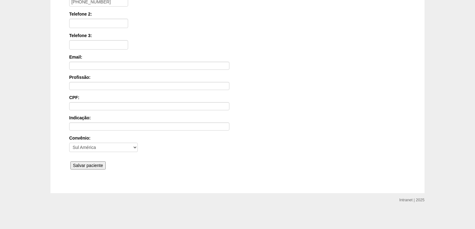
click at [87, 161] on input "Salvar paciente" at bounding box center [87, 165] width 35 height 8
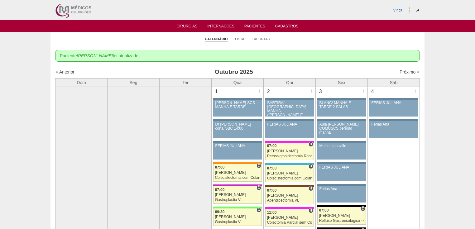
click at [400, 72] on link "Próximo »" at bounding box center [410, 72] width 20 height 5
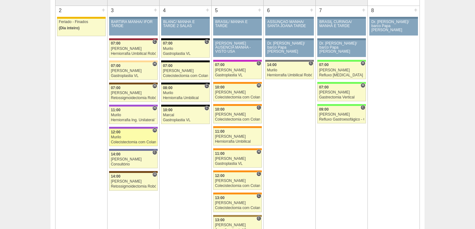
scroll to position [50, 0]
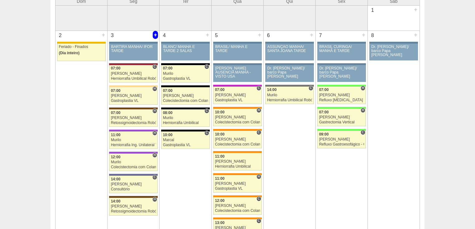
click at [156, 32] on div "+" at bounding box center [155, 35] width 5 height 8
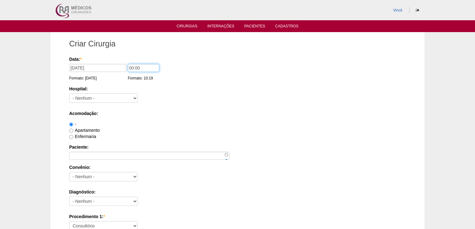
click at [133, 68] on input "00:00" at bounding box center [143, 68] width 31 height 8
type input "12:00"
click at [112, 98] on select "- [GEOGRAPHIC_DATA] - [DATE] [PERSON_NAME] Alvorada América Assunção Bartira Be…" at bounding box center [103, 98] width 69 height 9
select select "30"
click at [69, 94] on select "- [GEOGRAPHIC_DATA] - [DATE] [PERSON_NAME] Alvorada América Assunção Bartira Be…" at bounding box center [103, 98] width 69 height 9
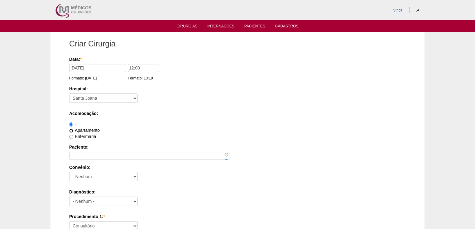
click at [70, 130] on input "Apartamento" at bounding box center [71, 131] width 4 height 4
radio input "true"
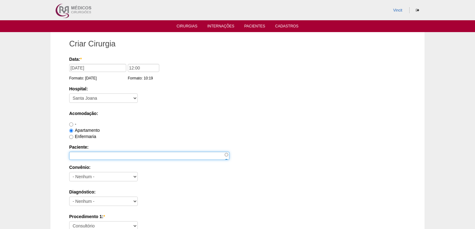
click at [89, 156] on input "Paciente:" at bounding box center [149, 156] width 160 height 8
paste input "[PERSON_NAME]"
type input "[PERSON_NAME]"
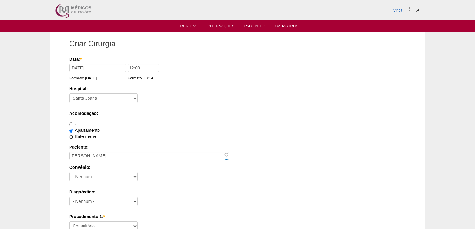
click at [71, 137] on input "Enfermaria" at bounding box center [71, 137] width 4 height 4
radio input "true"
click at [82, 175] on select "- Nenhum - Abet Afresp Allianz Amil Blue Life Caasp Cabesp Caixa de Pensões Car…" at bounding box center [103, 176] width 69 height 9
select select "25"
click at [69, 172] on select "- Nenhum - Abet Afresp Allianz Amil Blue Life Caasp Cabesp Caixa de Pensões Car…" at bounding box center [103, 176] width 69 height 9
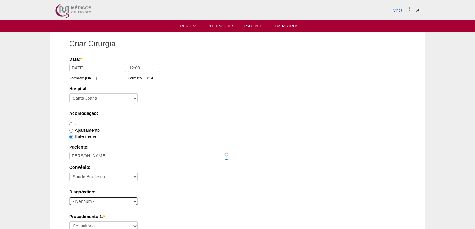
click at [104, 201] on select "- Nenhum - Abdome Agudo Abscesso Hepático Abscesso Perianal Abscesso Peritoneal…" at bounding box center [103, 201] width 69 height 9
select select "3897"
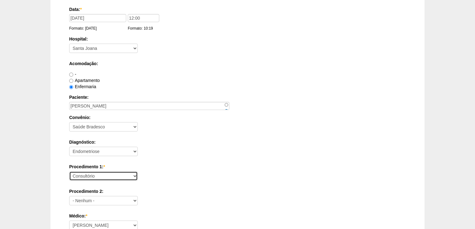
click at [91, 173] on select "Consultório Abscesso Hepático - Drenagem Abscesso perianal Amputação Abdômino P…" at bounding box center [103, 175] width 69 height 9
select select "33544"
click at [69, 171] on select "Consultório Abscesso Hepático - Drenagem Abscesso perianal Amputação Abdômino P…" at bounding box center [103, 175] width 69 height 9
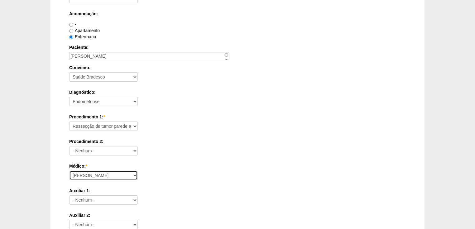
click at [82, 175] on select "Ana Paula Bruno Felipe Rossi Geraldo Igor Benevides Isabella Juliana Luiz Guilh…" at bounding box center [103, 175] width 69 height 9
select select "47"
click at [69, 171] on select "Ana Paula Bruno Felipe Rossi Geraldo Igor Benevides Isabella Juliana Luiz Guilh…" at bounding box center [103, 175] width 69 height 9
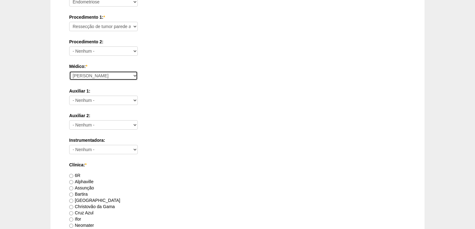
scroll to position [249, 0]
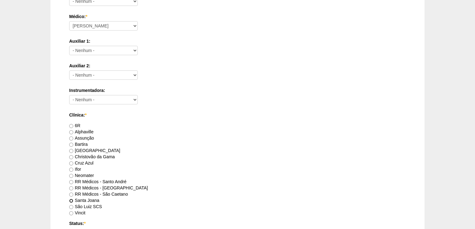
click at [71, 201] on input "Santa Joana" at bounding box center [71, 201] width 4 height 4
radio input "true"
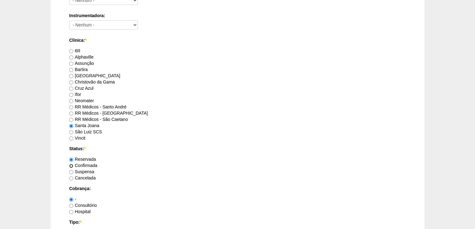
click at [72, 166] on input "Confirmada" at bounding box center [71, 166] width 4 height 4
radio input "true"
click at [70, 211] on input "Hospital" at bounding box center [71, 212] width 4 height 4
radio input "true"
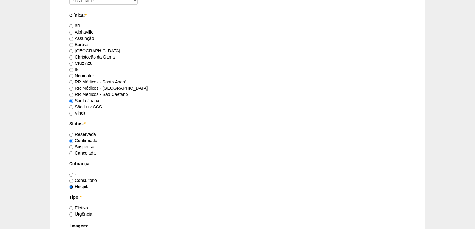
scroll to position [399, 0]
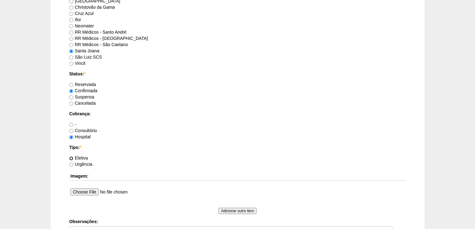
click at [71, 158] on input "Eletiva" at bounding box center [71, 159] width 4 height 4
radio input "true"
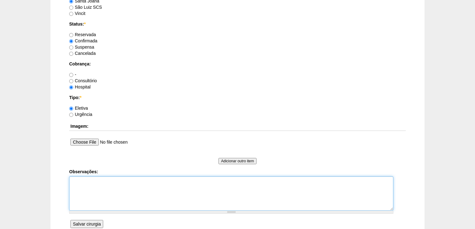
click at [76, 179] on textarea "Observações:" at bounding box center [231, 193] width 324 height 34
type textarea "Vincit - Faturda hospital funcionaria"
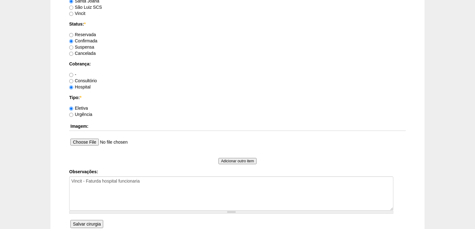
click at [88, 223] on input "Salvar cirurgia" at bounding box center [86, 224] width 33 height 8
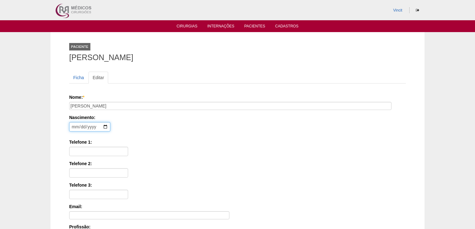
click at [74, 127] on input "date" at bounding box center [89, 126] width 41 height 9
type input "[DATE]"
click at [76, 151] on input "Telefone 1:" at bounding box center [98, 151] width 59 height 9
paste input "[PHONE_NUMBER]"
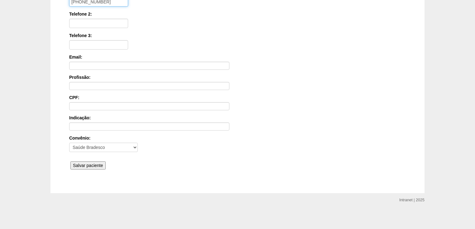
scroll to position [150, 0]
type input "[PHONE_NUMBER]"
click at [79, 161] on input "Salvar paciente" at bounding box center [87, 165] width 35 height 8
